Goal: Transaction & Acquisition: Purchase product/service

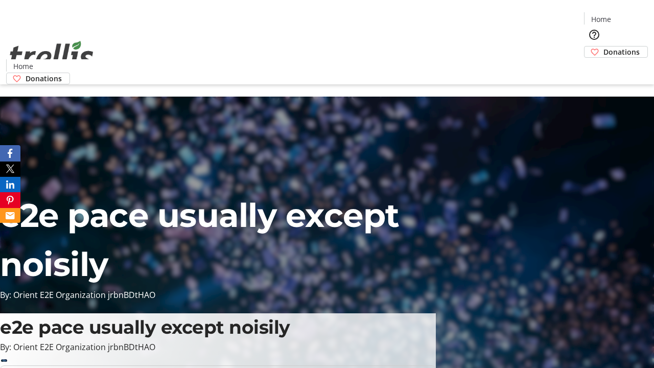
click at [625, 15] on span "Sign Up" at bounding box center [629, 14] width 30 height 12
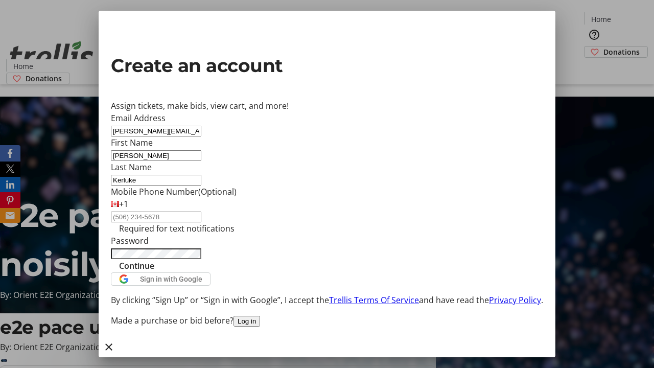
type input "Kerluke"
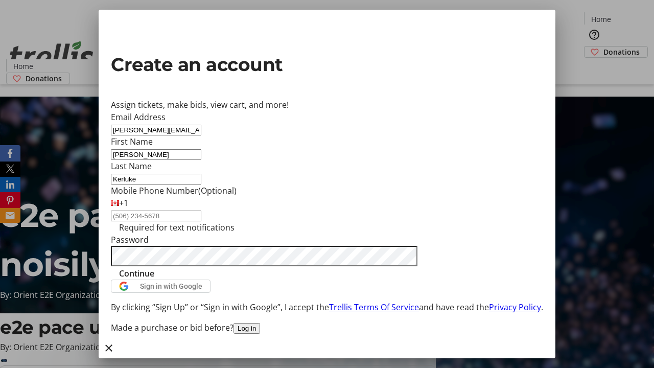
click at [154, 279] on span "Continue" at bounding box center [136, 273] width 35 height 12
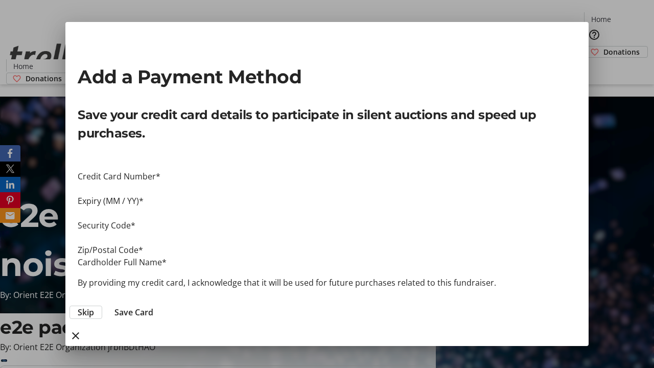
click at [94, 306] on span "Skip" at bounding box center [86, 312] width 16 height 12
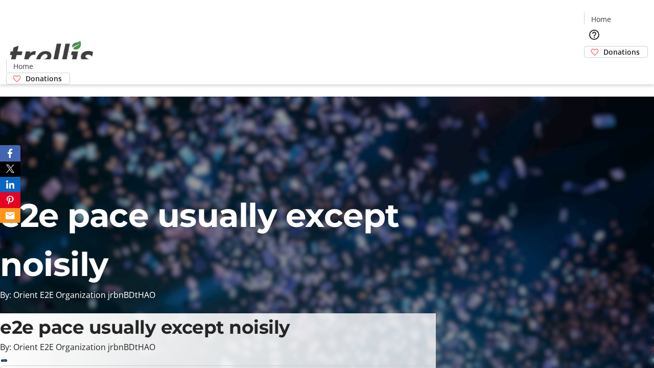
click at [603, 46] on span "Donations" at bounding box center [621, 51] width 36 height 11
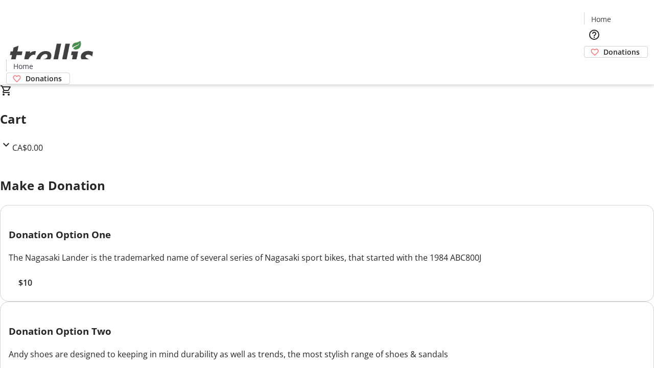
click at [32, 289] on span "$10" at bounding box center [25, 282] width 14 height 12
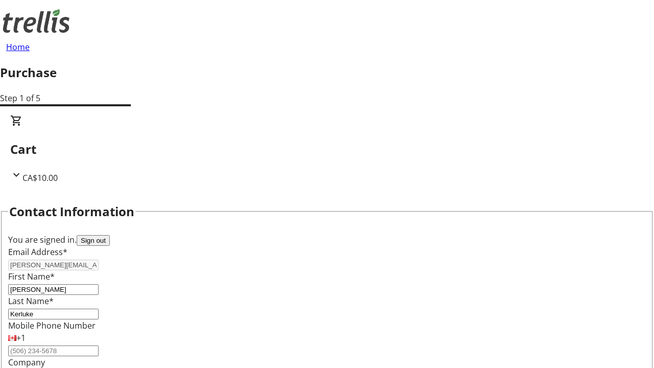
scroll to position [165, 0]
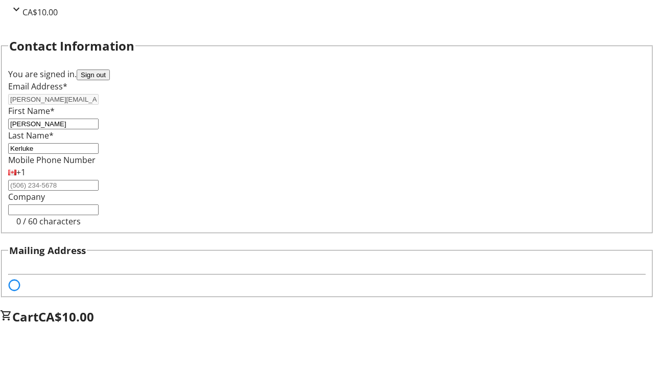
select select "BC"
select select "CA"
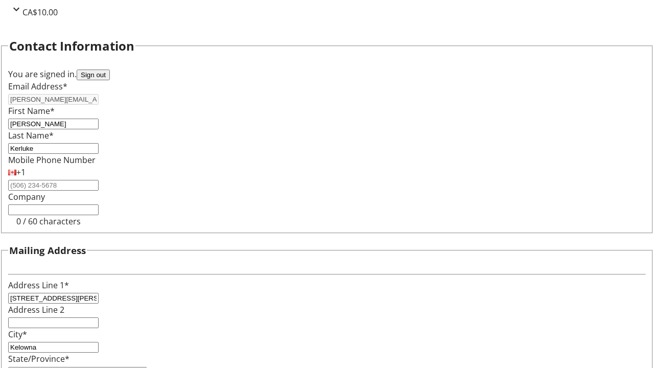
type input "V1Y 0C2"
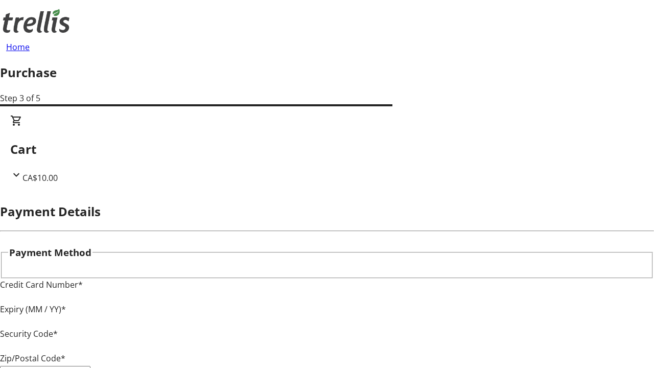
type input "V1Y 0C2"
